Goal: Task Accomplishment & Management: Use online tool/utility

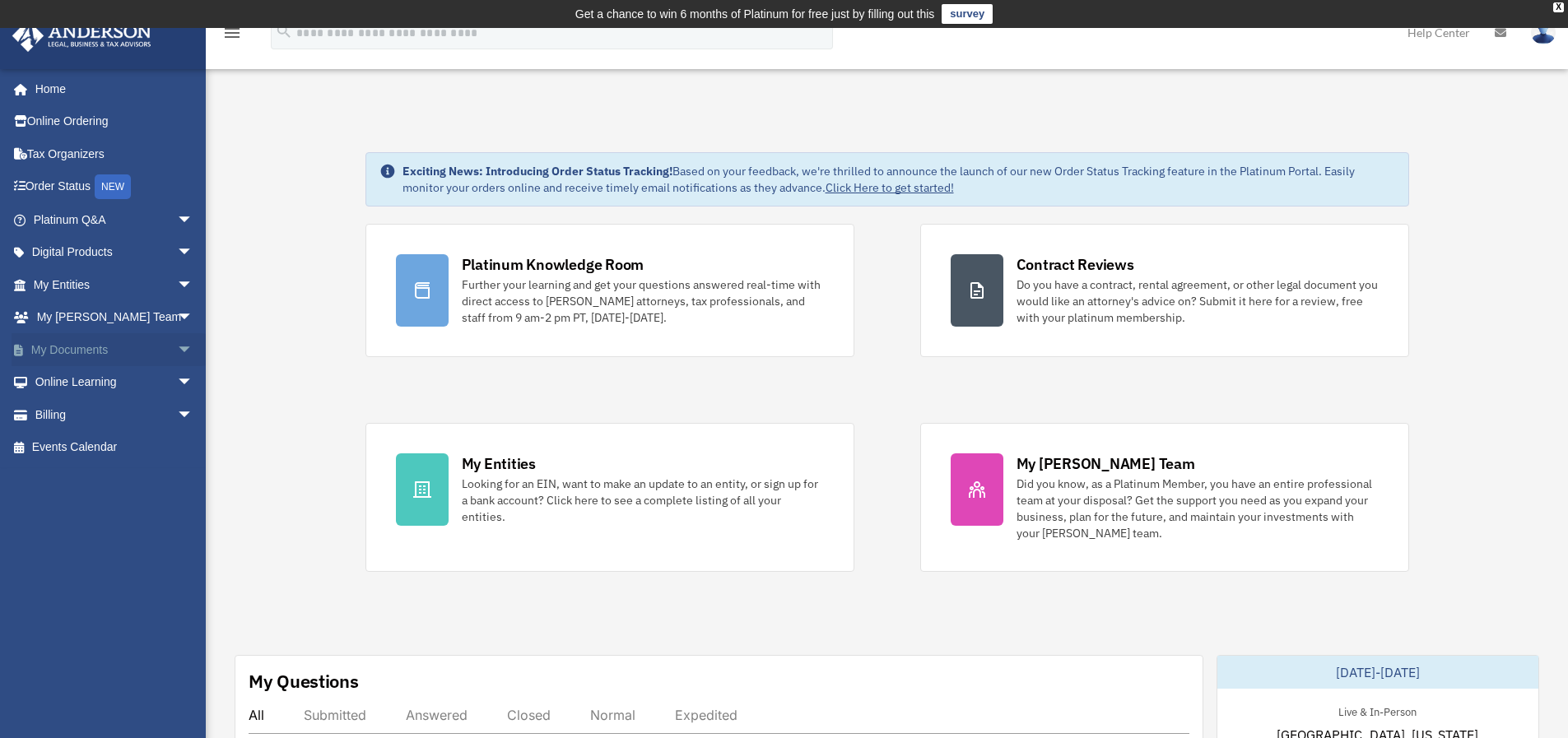
click at [180, 350] on span "arrow_drop_down" at bounding box center [193, 350] width 33 height 33
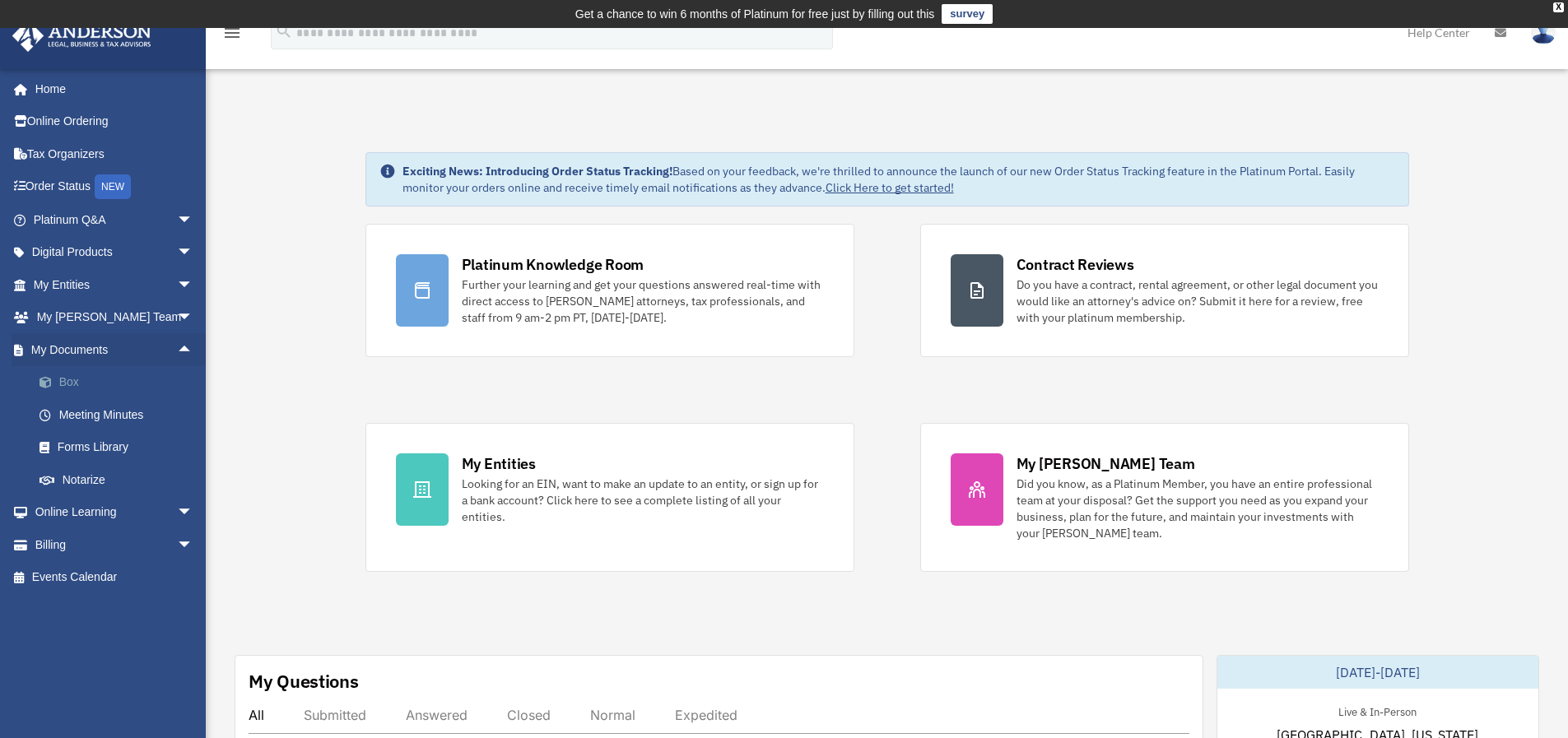
click at [79, 380] on link "Box" at bounding box center [120, 382] width 195 height 33
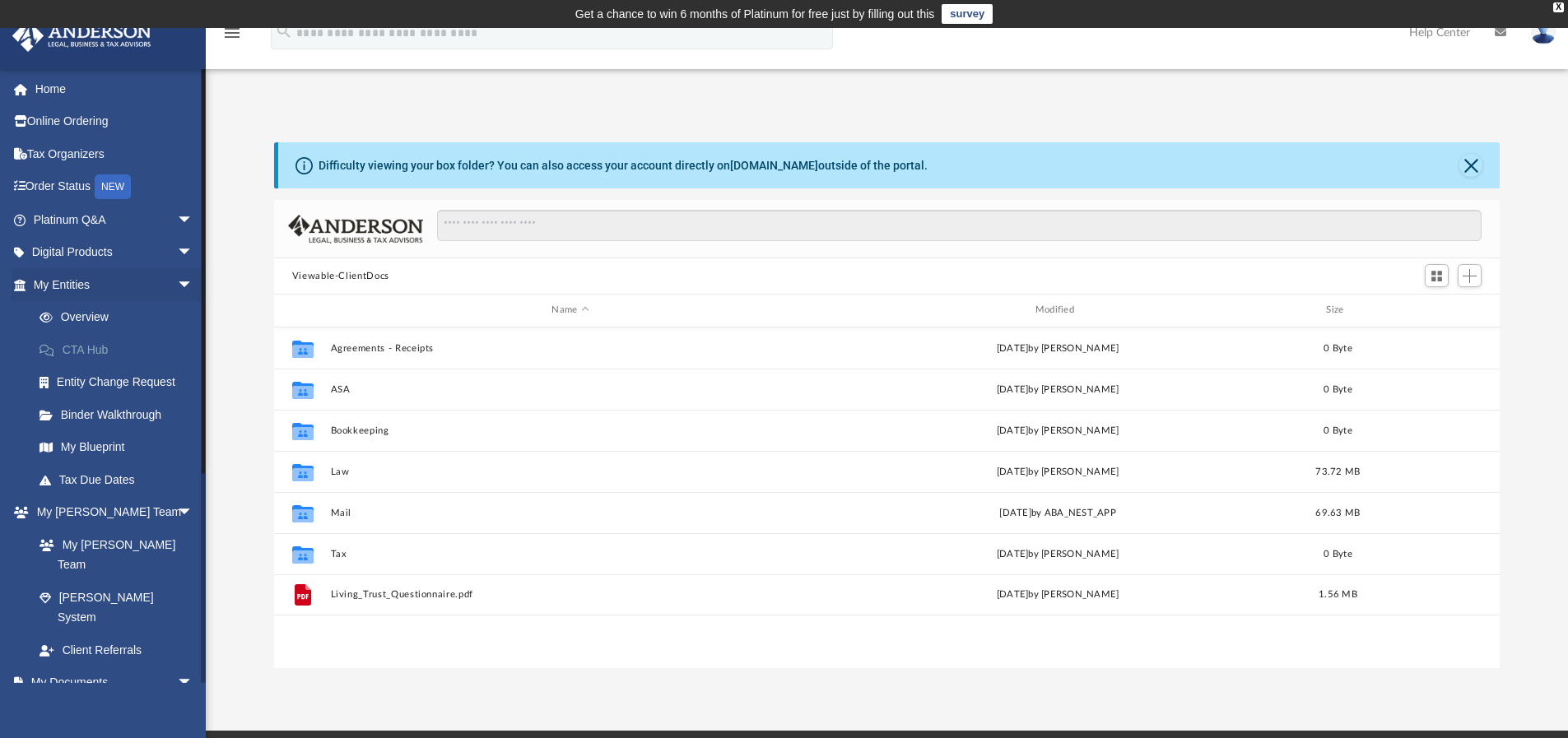
scroll to position [362, 1213]
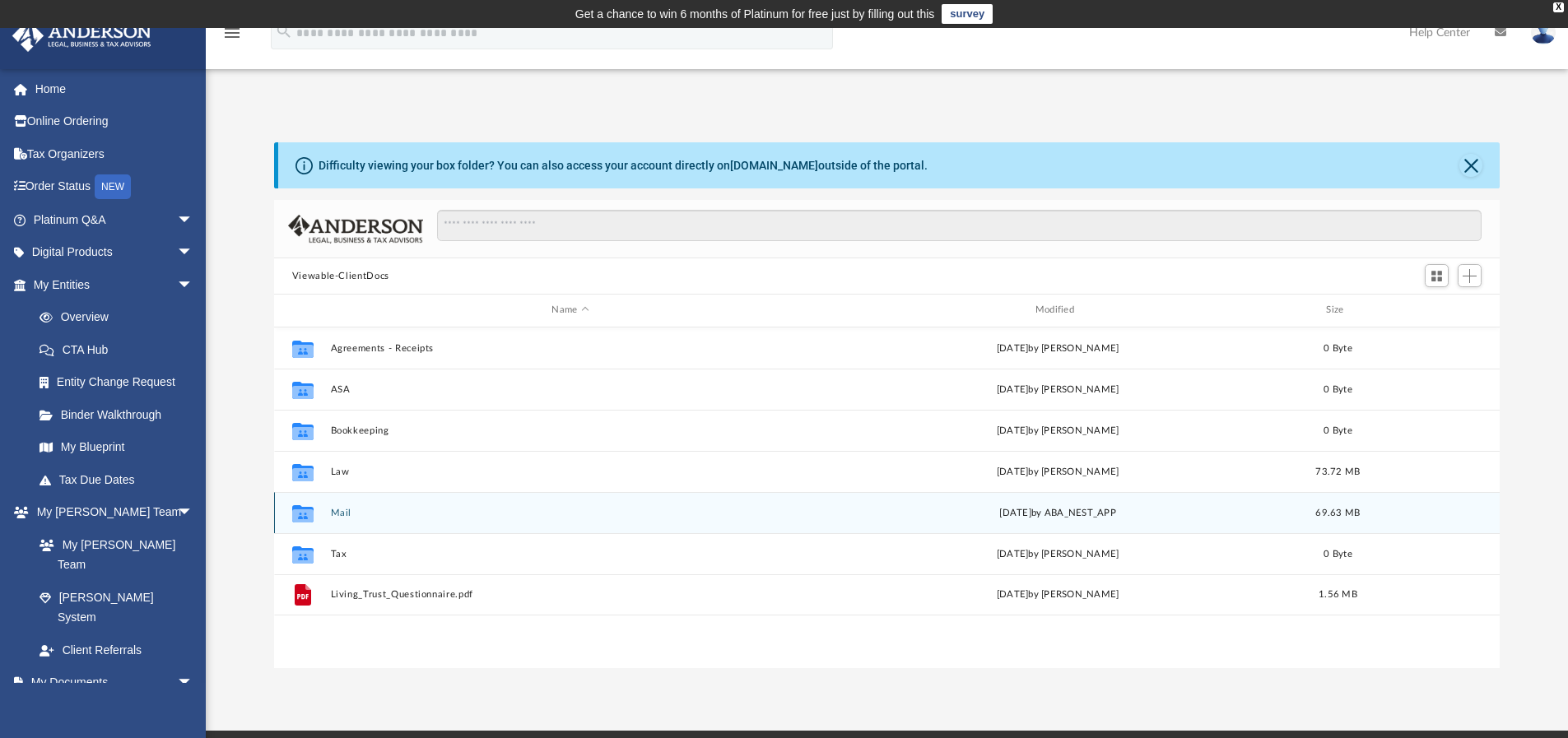
click at [339, 514] on button "Mail" at bounding box center [570, 513] width 480 height 11
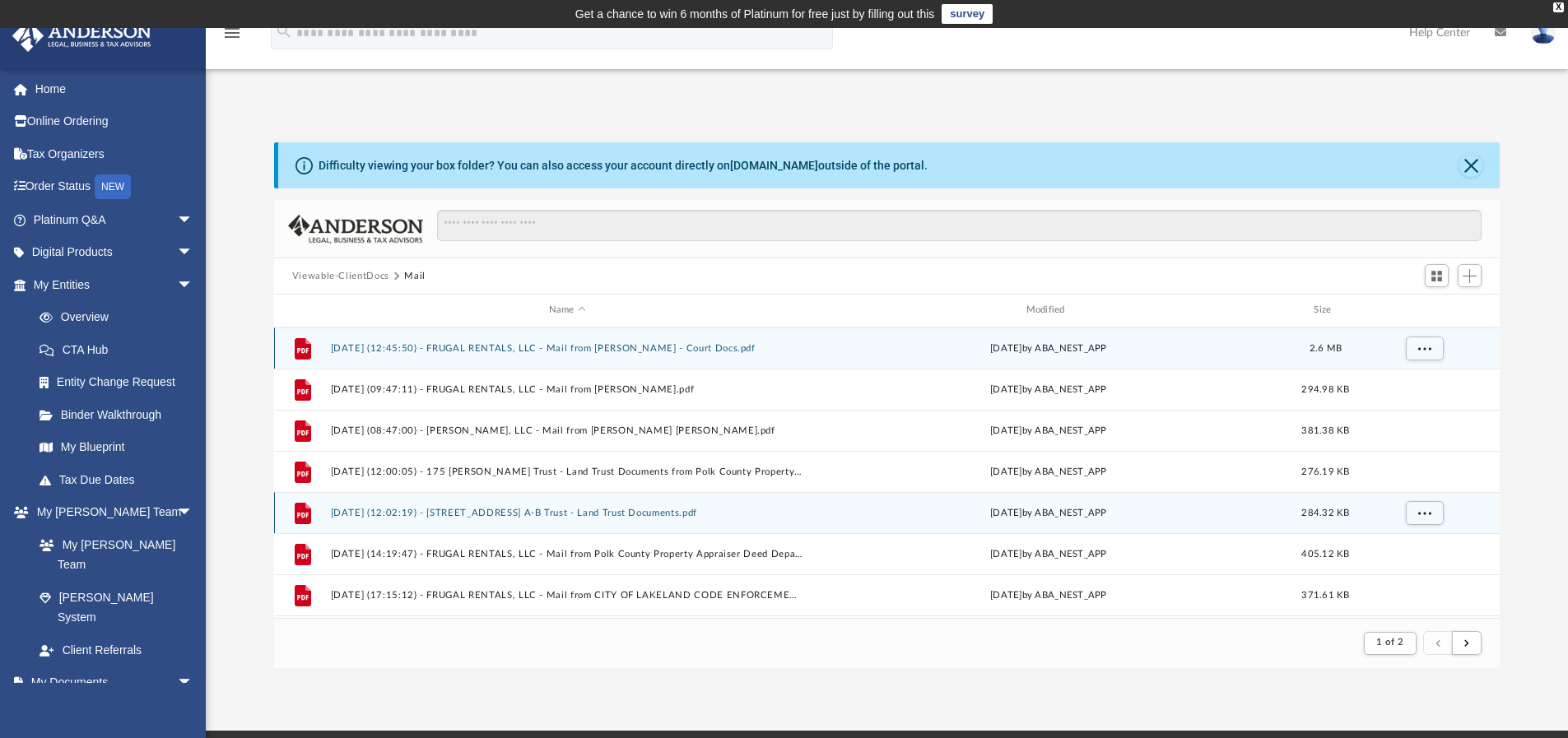
scroll to position [311, 1213]
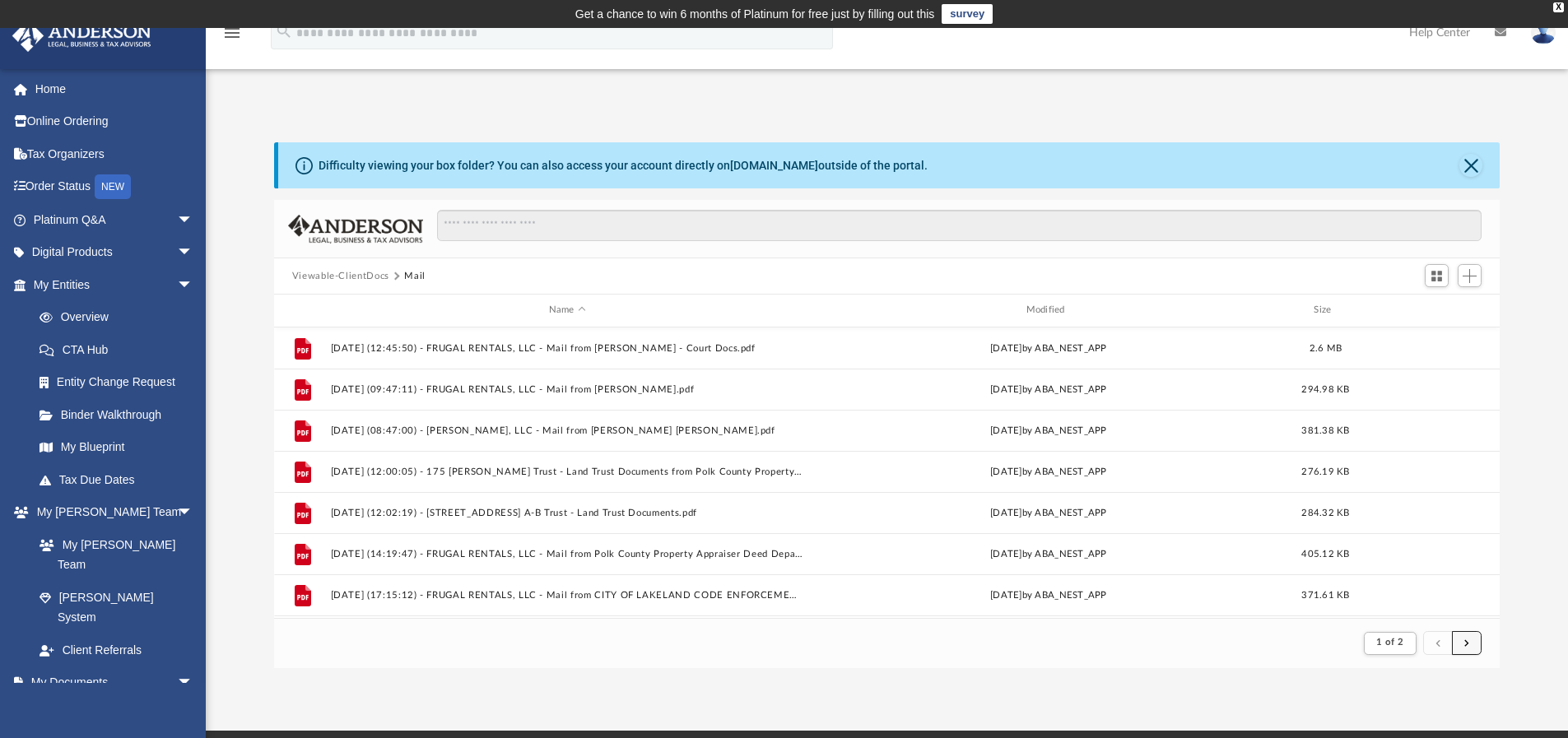
click at [1468, 647] on button "submit" at bounding box center [1467, 643] width 30 height 24
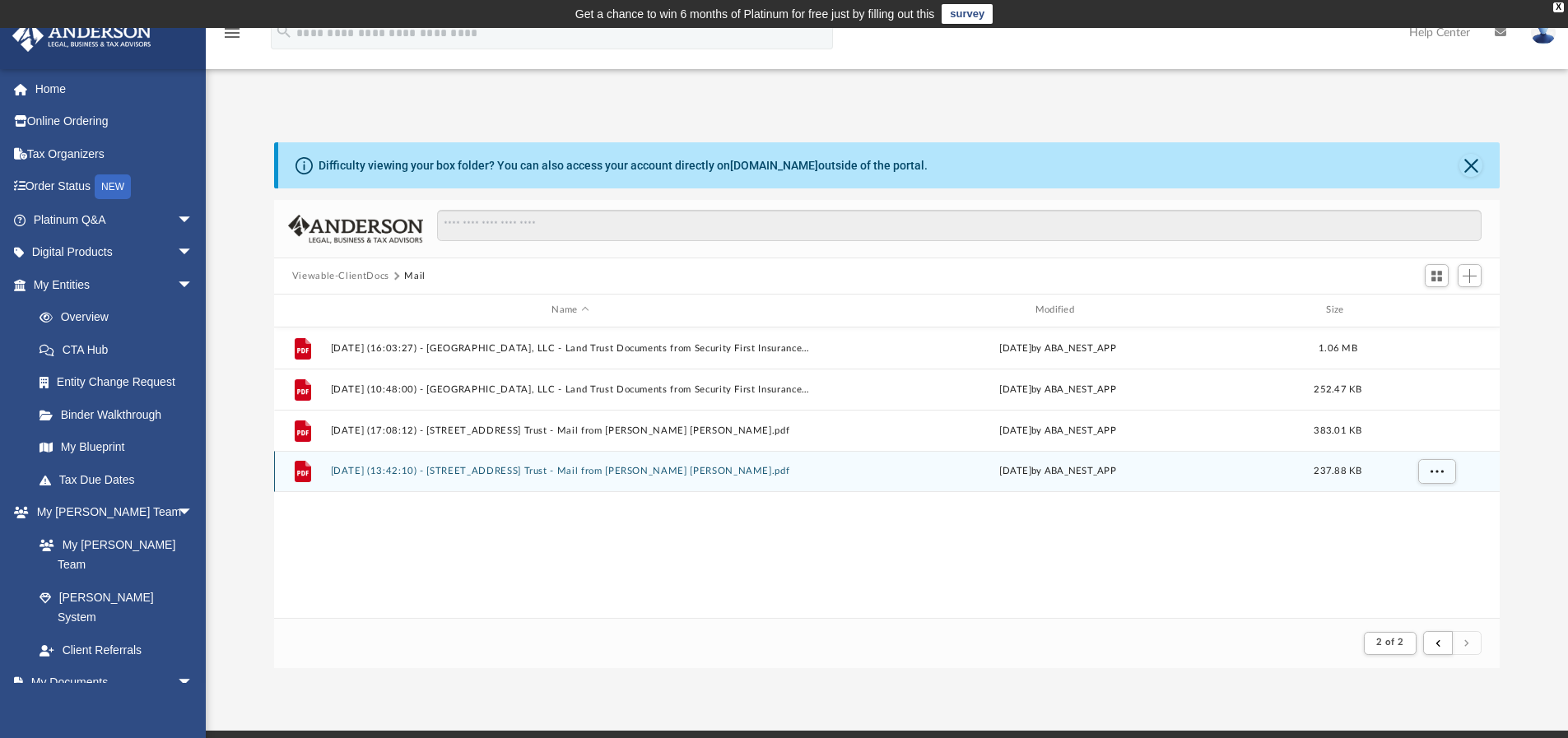
click at [582, 464] on div "File 2025.09.23 (13:42:10) - 4105 Old Hwy 37 Trust - Mail from Stephen Jay Kenn…" at bounding box center [887, 471] width 1226 height 41
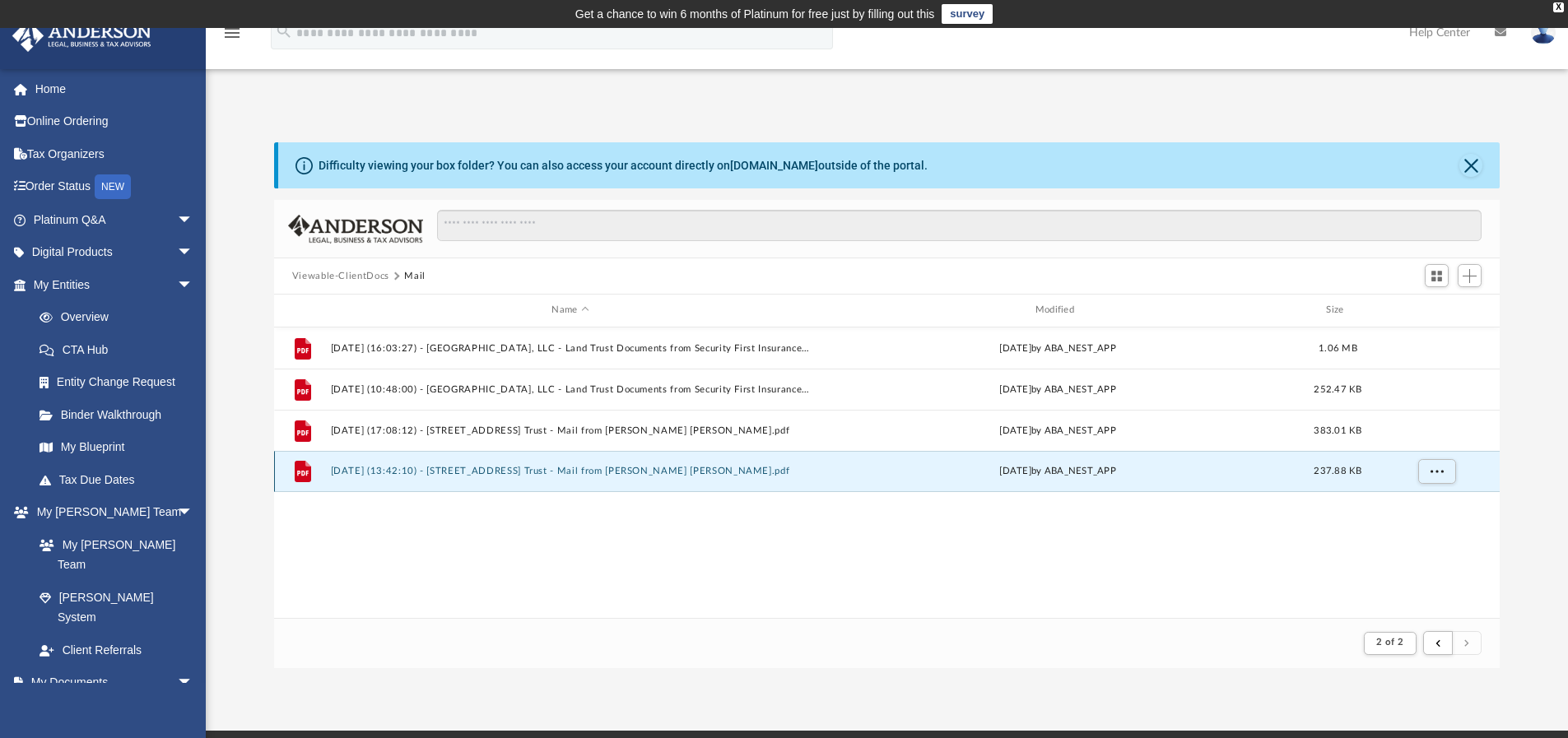
click at [341, 467] on button "2025.09.23 (13:42:10) - 4105 Old Hwy 37 Trust - Mail from Stephen Jay Kennedy.p…" at bounding box center [570, 471] width 480 height 11
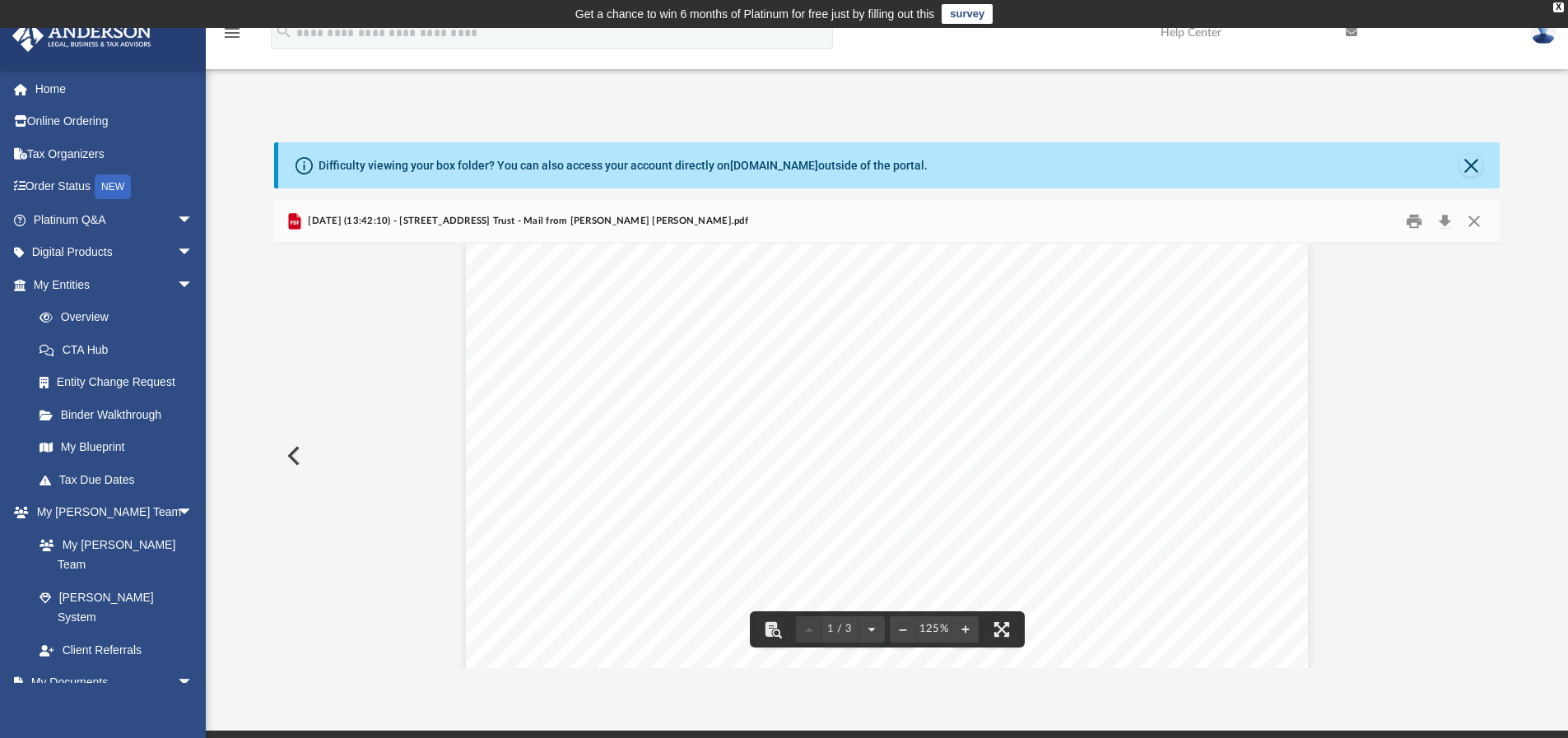
scroll to position [0, 0]
